Goal: Transaction & Acquisition: Subscribe to service/newsletter

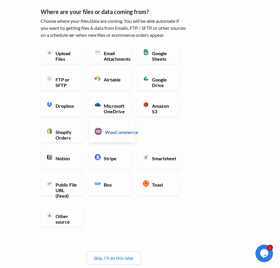
click at [104, 133] on h6 "WooCommerce" at bounding box center [116, 132] width 26 height 6
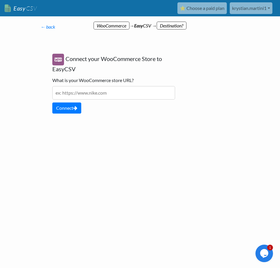
click at [97, 93] on input "text" at bounding box center [113, 92] width 123 height 13
click at [96, 91] on input "text" at bounding box center [113, 92] width 123 height 13
paste input "https://cheespress.com/"
type input "https://cheespress.com/"
click at [75, 112] on button "Connect" at bounding box center [66, 107] width 29 height 11
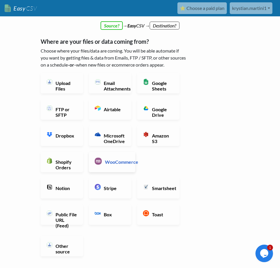
click at [118, 158] on link "WooCommerce" at bounding box center [112, 162] width 46 height 20
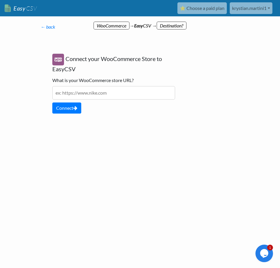
click at [92, 95] on input "text" at bounding box center [113, 92] width 123 height 13
paste input "https://cheespress.com/?post_type=product"
type input "https://cheespress.com/?post_type=product"
click at [71, 110] on button "Connect" at bounding box center [66, 107] width 29 height 11
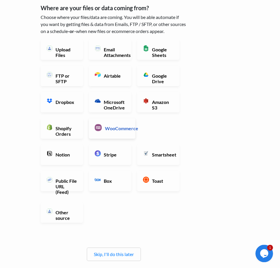
scroll to position [60, 0]
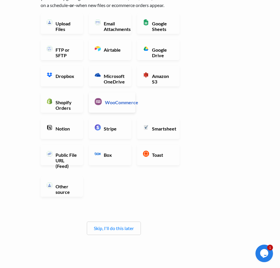
click at [129, 103] on h6 "WooCommerce" at bounding box center [116, 103] width 26 height 6
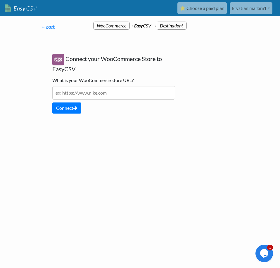
click at [93, 94] on input "text" at bounding box center [113, 92] width 123 height 13
paste input "https://cheespress.com/wp-admin/admin.php?page=wc-orders"
type input "https://cheespress.com/wp-admin/admin.php?page=wc-orders"
click at [69, 112] on button "Connect" at bounding box center [66, 107] width 29 height 11
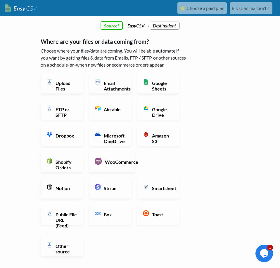
click at [207, 8] on link "⭐ Choose a paid plan" at bounding box center [201, 8] width 49 height 12
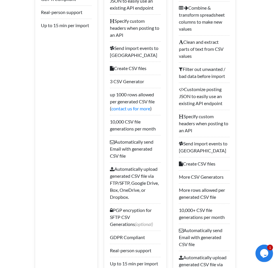
scroll to position [893, 0]
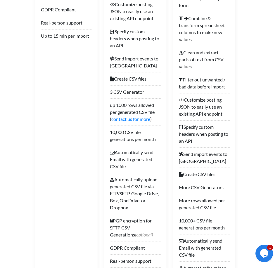
click at [125, 94] on li "3 CSV Generator" at bounding box center [135, 91] width 51 height 13
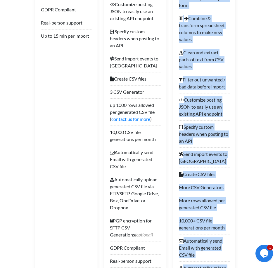
drag, startPoint x: 125, startPoint y: 94, endPoint x: 102, endPoint y: 93, distance: 23.1
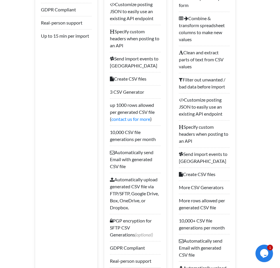
click at [116, 93] on li "3 CSV Generator" at bounding box center [135, 91] width 51 height 13
drag, startPoint x: 116, startPoint y: 93, endPoint x: 110, endPoint y: 93, distance: 5.3
click at [110, 93] on li "3 CSV Generator" at bounding box center [135, 91] width 51 height 13
drag, startPoint x: 110, startPoint y: 93, endPoint x: 128, endPoint y: 94, distance: 18.2
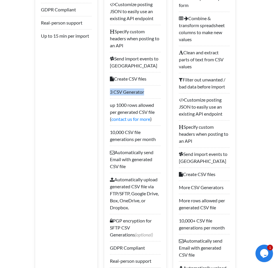
click at [128, 94] on li "3 CSV Generator" at bounding box center [135, 91] width 51 height 13
drag, startPoint x: 128, startPoint y: 94, endPoint x: 130, endPoint y: 103, distance: 8.8
click at [130, 103] on li "up 1000 rows allowed per generated CSV file ( contact us for more )" at bounding box center [135, 111] width 51 height 27
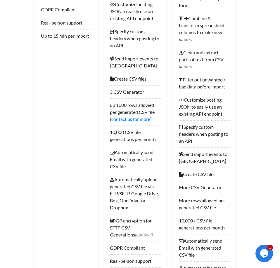
click at [118, 104] on li "up 1000 rows allowed per generated CSV file ( contact us for more )" at bounding box center [135, 111] width 51 height 27
drag, startPoint x: 118, startPoint y: 104, endPoint x: 134, endPoint y: 113, distance: 18.1
click at [134, 113] on li "up 1000 rows allowed per generated CSV file ( contact us for more )" at bounding box center [135, 111] width 51 height 27
click at [120, 131] on li "10,000 CSV file generations per month" at bounding box center [135, 135] width 51 height 20
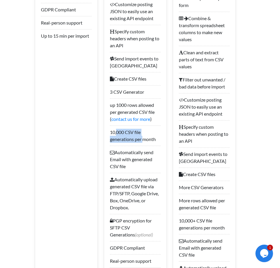
drag, startPoint x: 120, startPoint y: 131, endPoint x: 139, endPoint y: 142, distance: 21.2
click at [139, 142] on li "10,000 CSV file generations per month" at bounding box center [135, 135] width 51 height 20
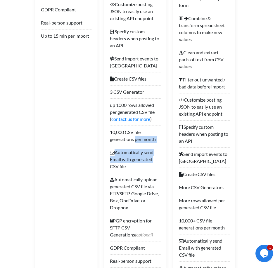
drag, startPoint x: 139, startPoint y: 142, endPoint x: 137, endPoint y: 156, distance: 14.4
click at [137, 156] on li "Automatically send Email with generated CSV file" at bounding box center [135, 159] width 51 height 27
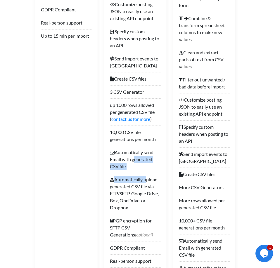
drag, startPoint x: 137, startPoint y: 156, endPoint x: 142, endPoint y: 176, distance: 20.5
click at [142, 176] on li "Automatically upload generated CSV file via FTP/SFTP, Google Drive, Box, OneDri…" at bounding box center [135, 193] width 51 height 41
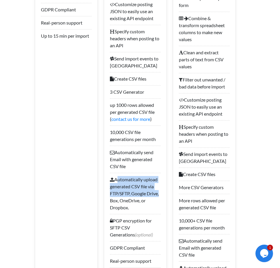
drag, startPoint x: 142, startPoint y: 176, endPoint x: 147, endPoint y: 196, distance: 21.4
click at [147, 196] on li "Automatically upload generated CSV file via FTP/SFTP, Google Drive, Box, OneDri…" at bounding box center [135, 193] width 51 height 41
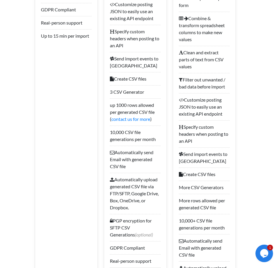
click at [147, 196] on li "Automatically upload generated CSV file via FTP/SFTP, Google Drive, Box, OneDri…" at bounding box center [135, 193] width 51 height 41
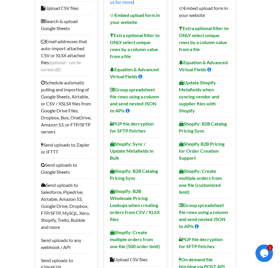
scroll to position [0, 0]
